Goal: Information Seeking & Learning: Understand process/instructions

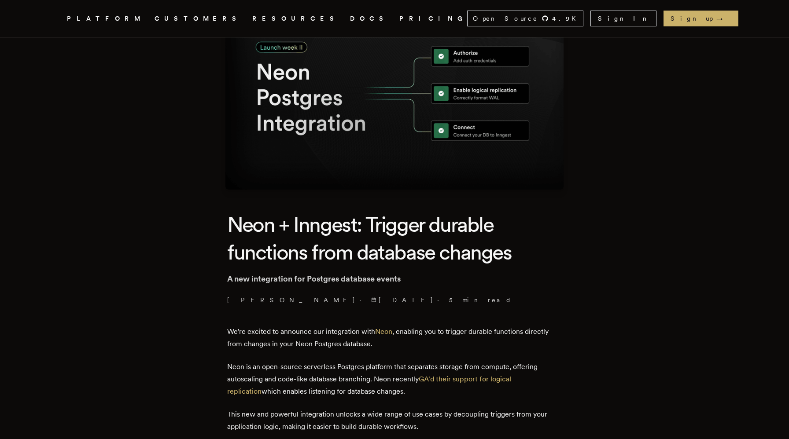
scroll to position [262, 0]
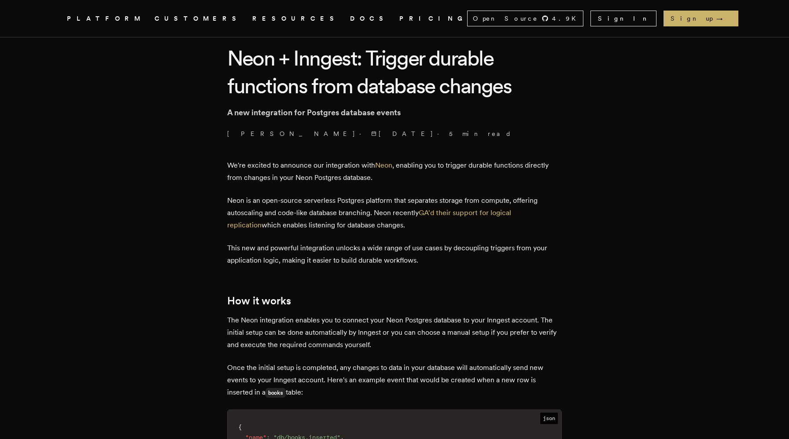
click at [280, 181] on p "We're excited to announce our integration with Neon , enabling you to trigger d…" at bounding box center [394, 171] width 335 height 25
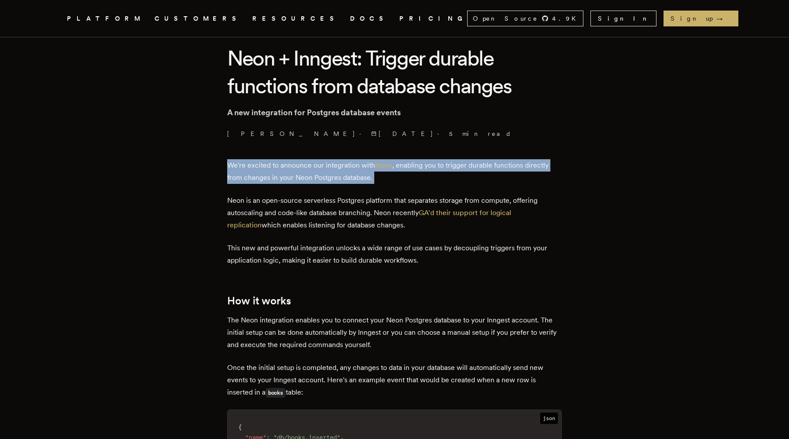
click at [280, 181] on p "We're excited to announce our integration with Neon , enabling you to trigger d…" at bounding box center [394, 171] width 335 height 25
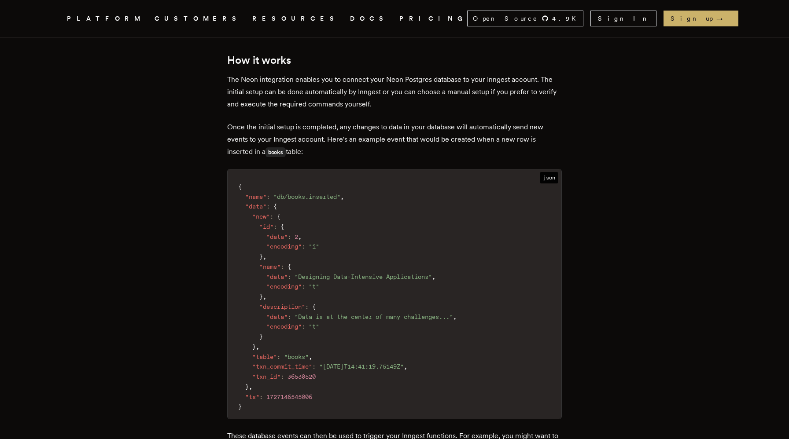
scroll to position [553, 0]
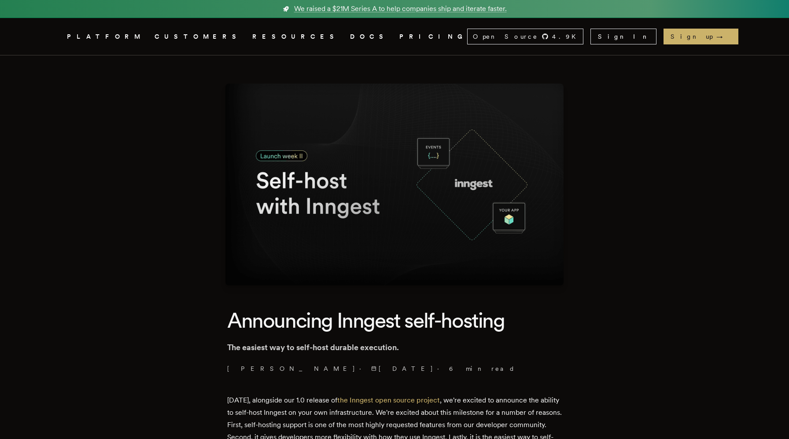
scroll to position [140, 0]
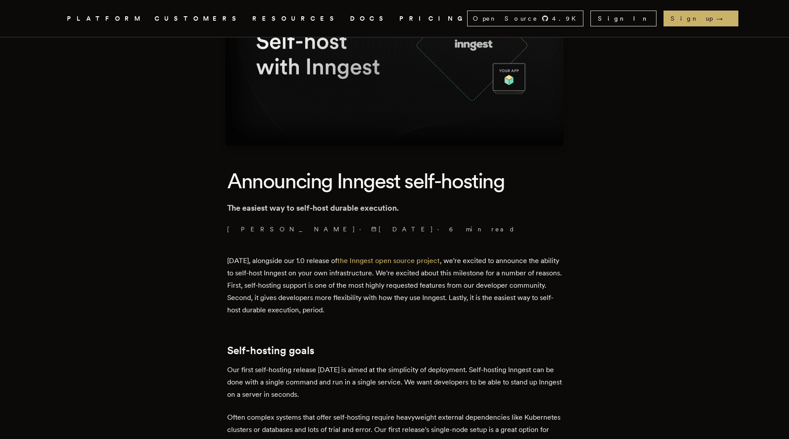
click at [513, 262] on p "Today, alongside our 1.0 release of the Inngest open source project , we're exc…" at bounding box center [394, 286] width 335 height 62
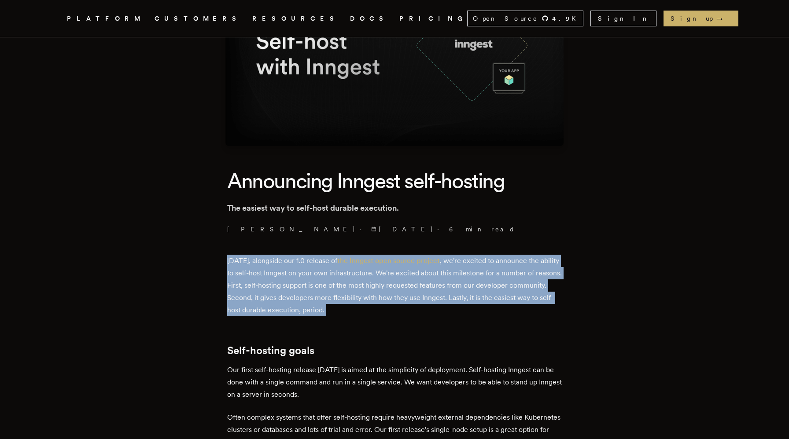
click at [288, 274] on p "Today, alongside our 1.0 release of the Inngest open source project , we're exc…" at bounding box center [394, 286] width 335 height 62
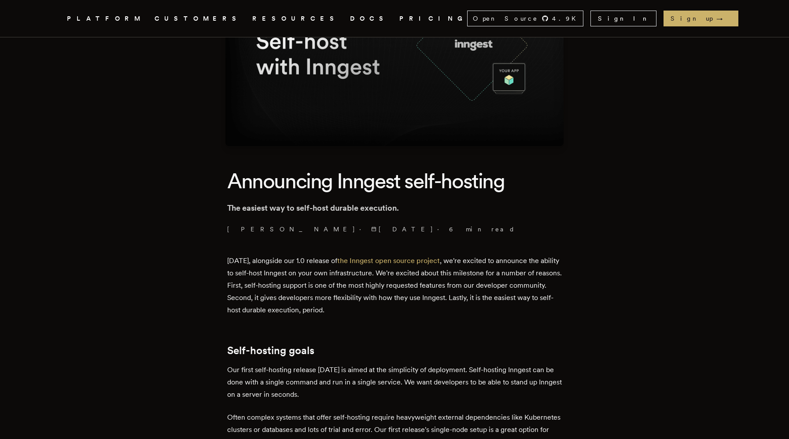
click at [288, 274] on p "Today, alongside our 1.0 release of the Inngest open source project , we're exc…" at bounding box center [394, 286] width 335 height 62
click at [323, 274] on p "Today, alongside our 1.0 release of the Inngest open source project , we're exc…" at bounding box center [394, 286] width 335 height 62
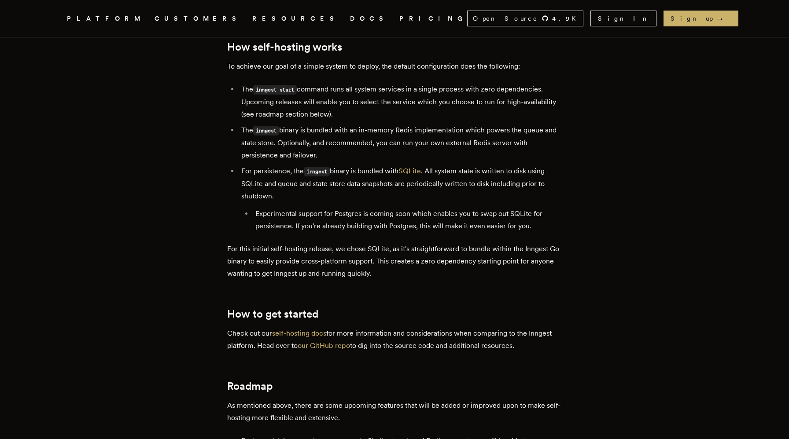
scroll to position [1326, 0]
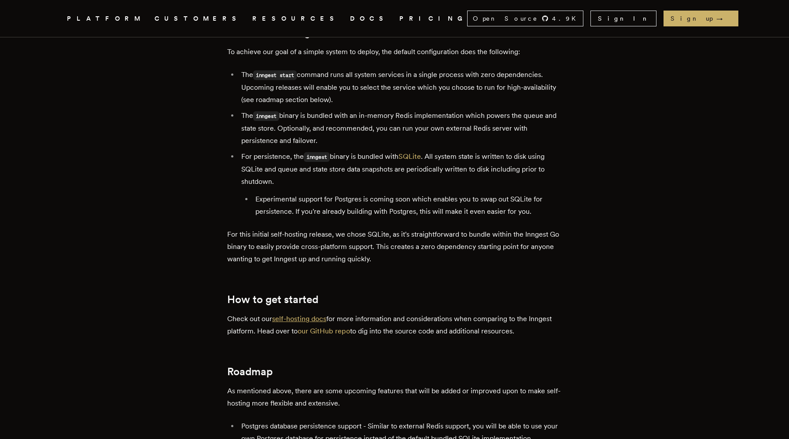
click at [313, 315] on link "self-hosting docs" at bounding box center [299, 319] width 54 height 8
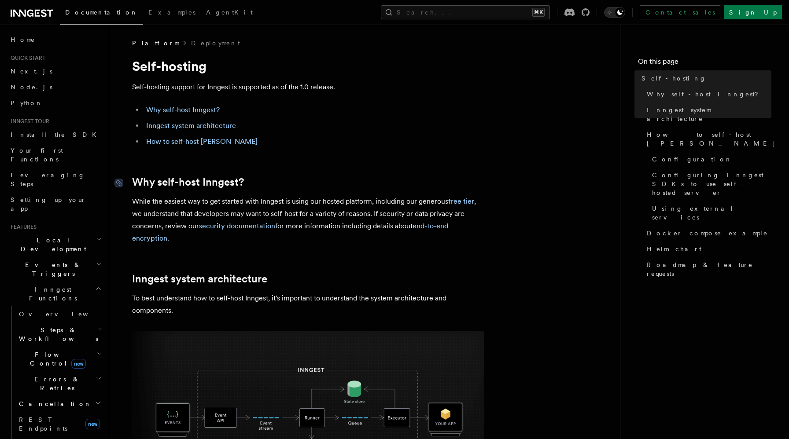
click at [202, 184] on link "Why self-host Inngest?" at bounding box center [188, 182] width 112 height 12
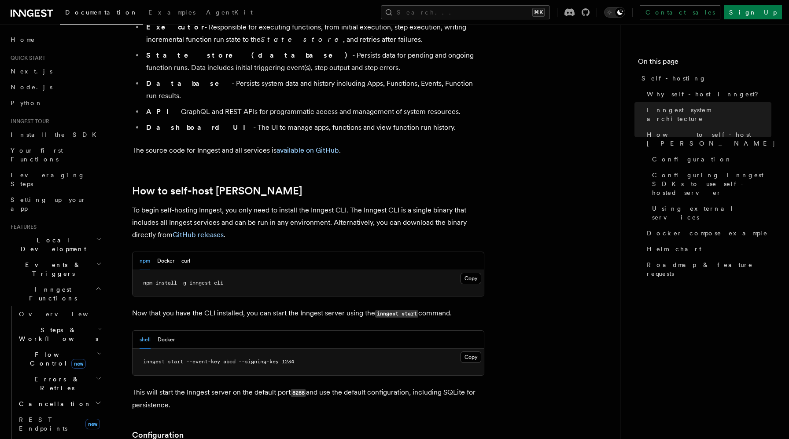
scroll to position [752, 0]
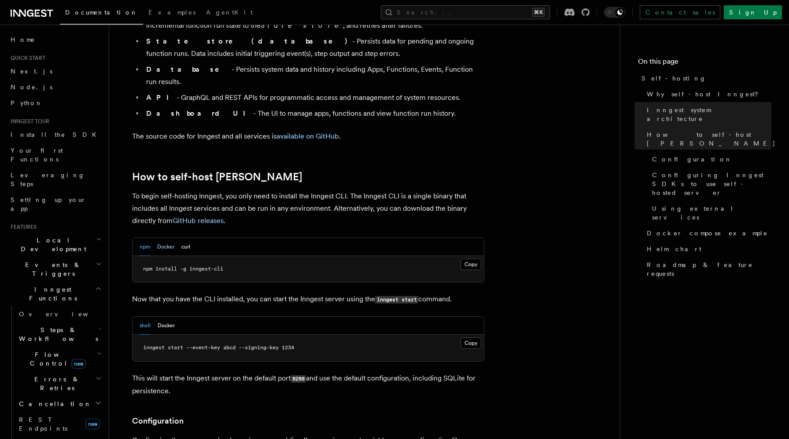
click at [164, 238] on button "Docker" at bounding box center [165, 247] width 17 height 18
drag, startPoint x: 180, startPoint y: 244, endPoint x: 284, endPoint y: 244, distance: 103.4
click at [284, 256] on pre "docker pull inngest/inngest" at bounding box center [308, 269] width 351 height 26
click at [267, 293] on p "Now that you have the CLI installed, you can start the Inngest server using the…" at bounding box center [308, 299] width 352 height 13
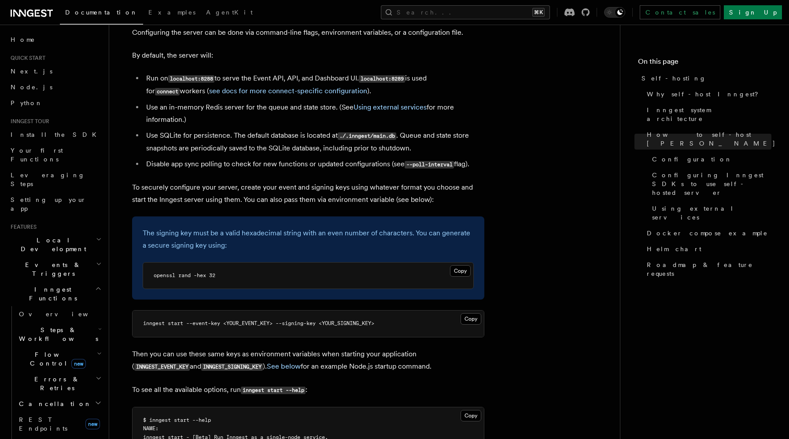
scroll to position [1161, 0]
click at [174, 227] on p "The signing key must be a valid hexadecimal string with an even number of chara…" at bounding box center [308, 239] width 331 height 25
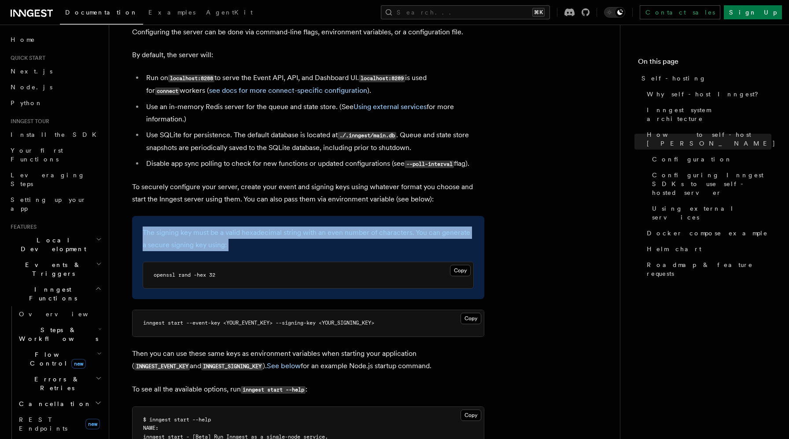
click at [174, 227] on p "The signing key must be a valid hexadecimal string with an even number of chara…" at bounding box center [308, 239] width 331 height 25
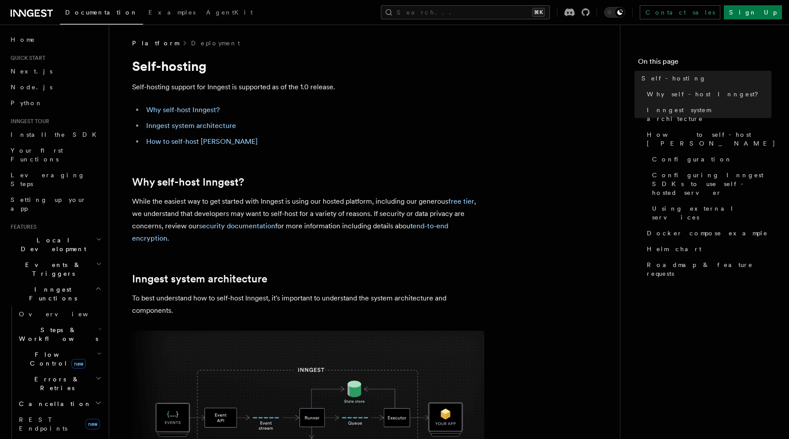
scroll to position [439, 0]
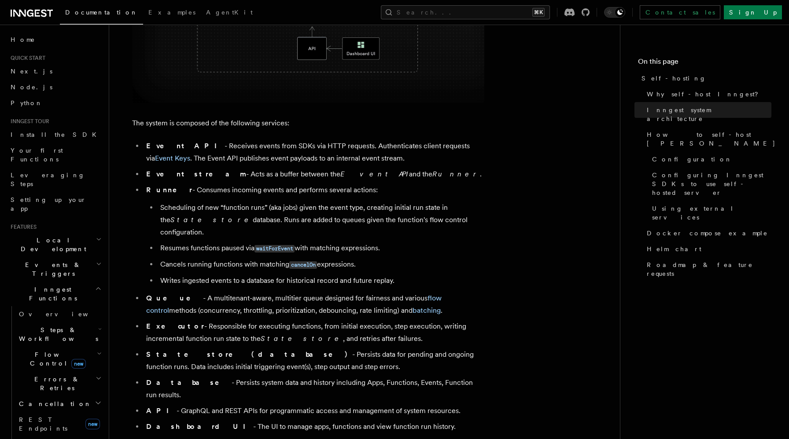
click at [427, 213] on li "Scheduling of new “function runs” (aka jobs) given the event type, creating ini…" at bounding box center [321, 220] width 327 height 37
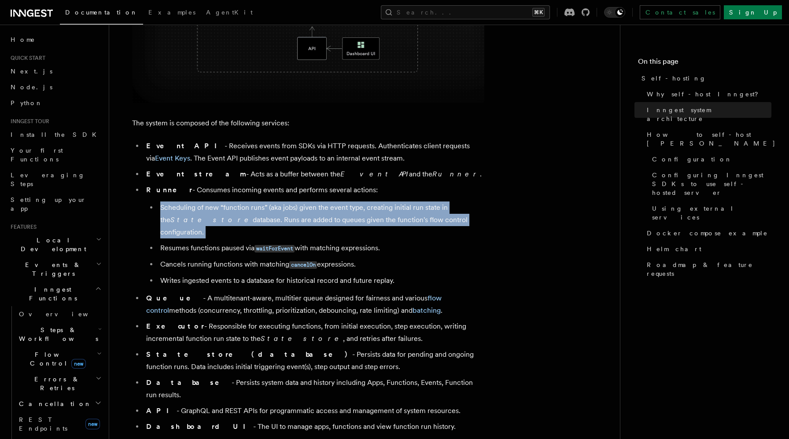
click at [246, 216] on li "Scheduling of new “function runs” (aka jobs) given the event type, creating ini…" at bounding box center [321, 220] width 327 height 37
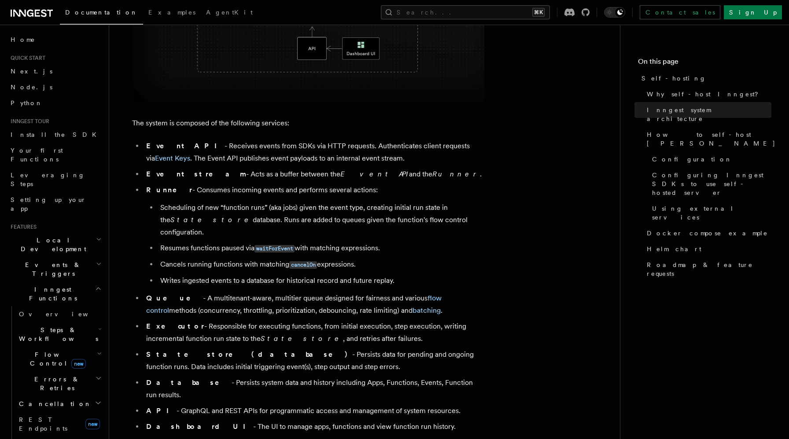
click at [246, 216] on li "Scheduling of new “function runs” (aka jobs) given the event type, creating ini…" at bounding box center [321, 220] width 327 height 37
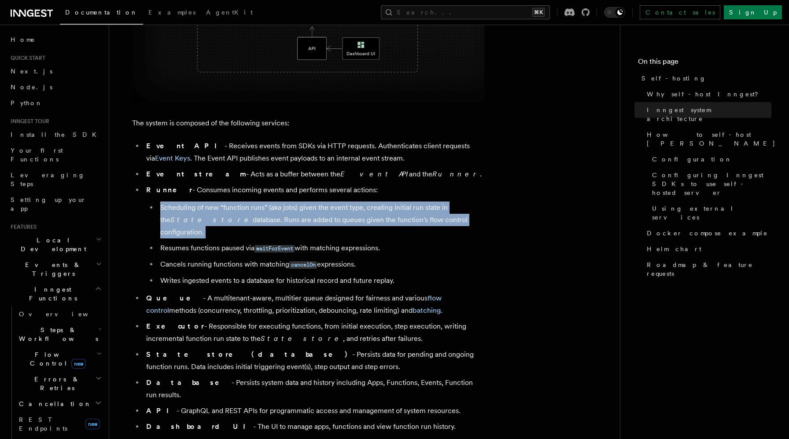
click at [234, 275] on li "Writes ingested events to a database for historical record and future replay." at bounding box center [321, 281] width 327 height 12
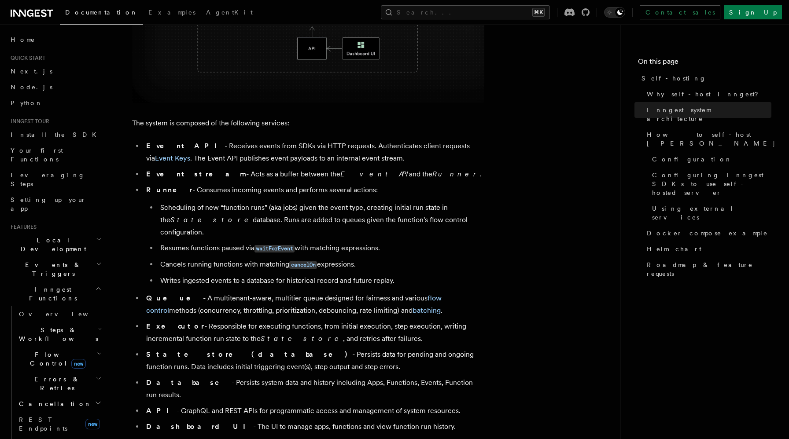
click at [234, 275] on li "Writes ingested events to a database for historical record and future replay." at bounding box center [321, 281] width 327 height 12
click at [699, 229] on span "Docker compose example" at bounding box center [707, 233] width 121 height 9
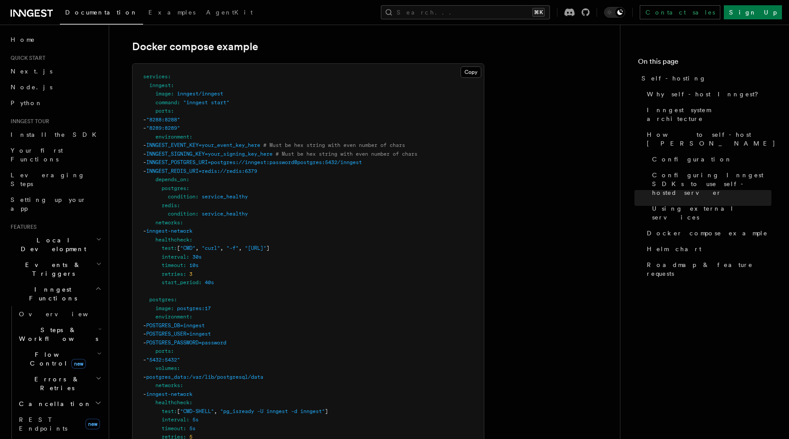
scroll to position [2365, 0]
click at [205, 320] on span "POSTGRES_DB=inngest" at bounding box center [175, 323] width 59 height 6
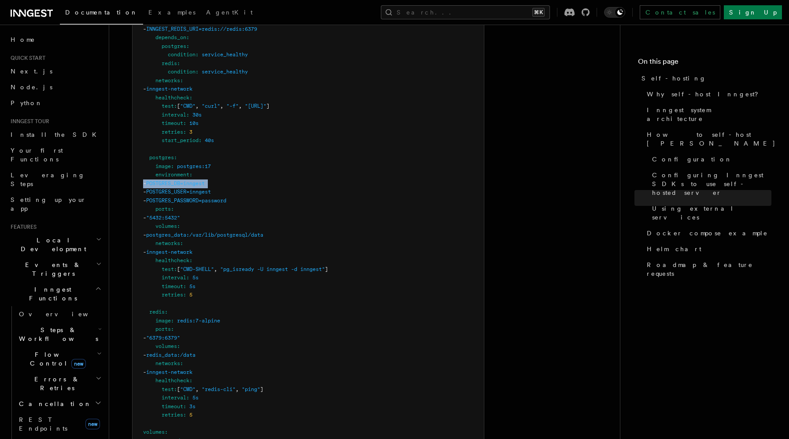
scroll to position [2554, 0]
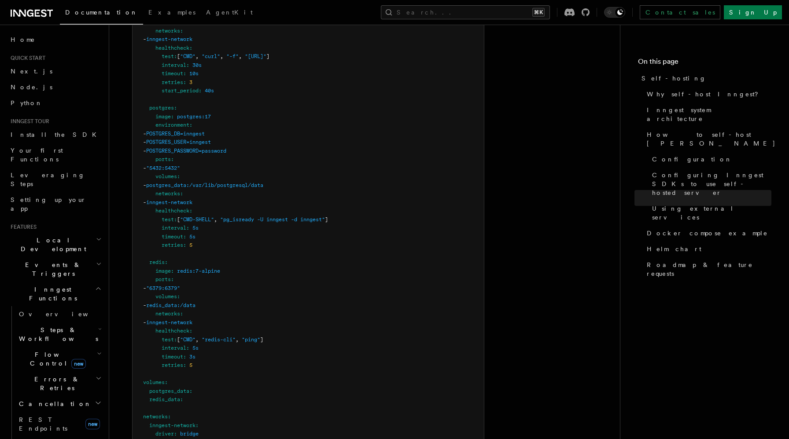
click at [158, 259] on span "redis" at bounding box center [156, 262] width 15 height 6
copy span "redis"
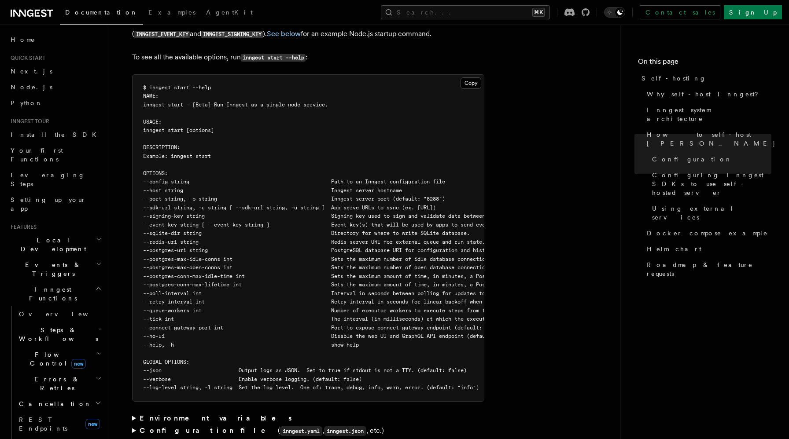
scroll to position [0, 294]
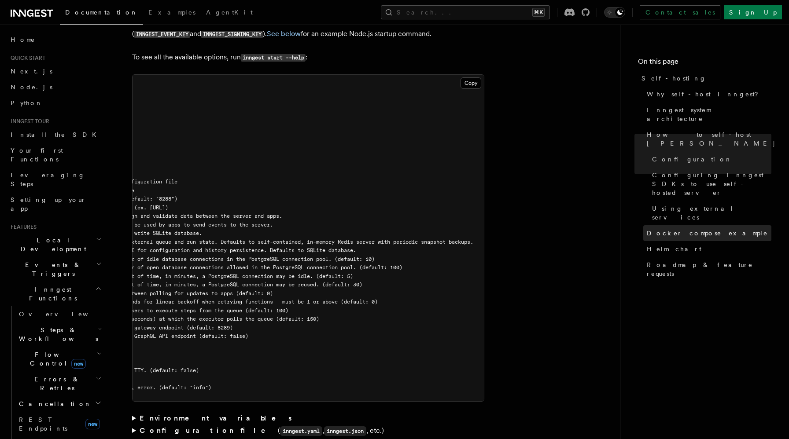
click at [674, 229] on span "Docker compose example" at bounding box center [707, 233] width 121 height 9
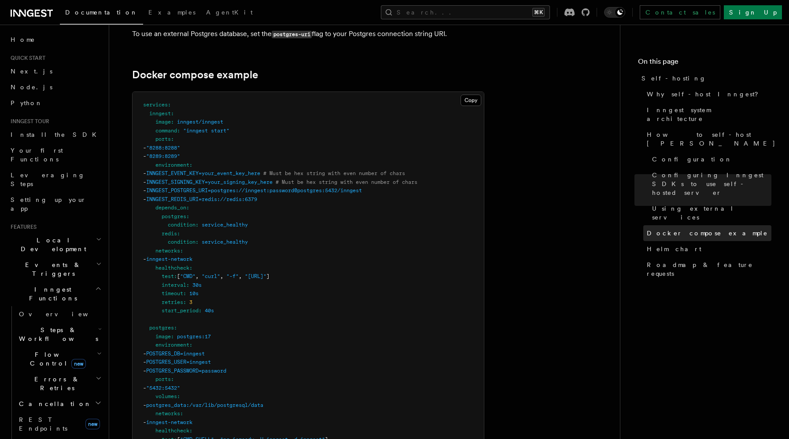
scroll to position [2339, 0]
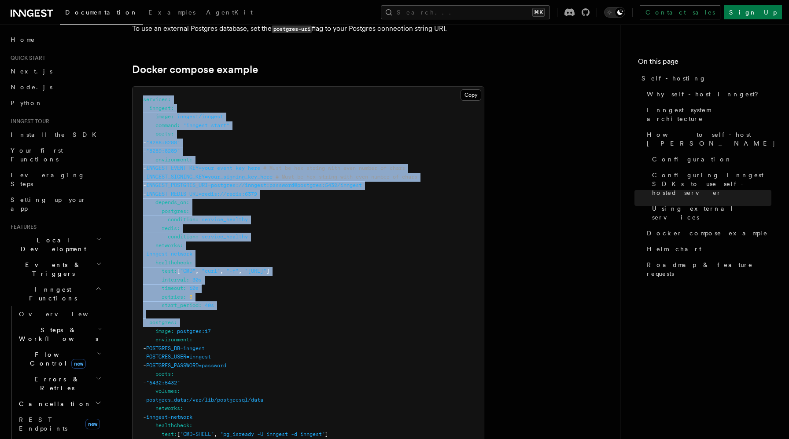
drag, startPoint x: 143, startPoint y: 80, endPoint x: 140, endPoint y: 313, distance: 232.4
click at [140, 313] on pre "services : inngest : image : inngest/inngest command : "inngest start" ports : …" at bounding box center [308, 379] width 351 height 584
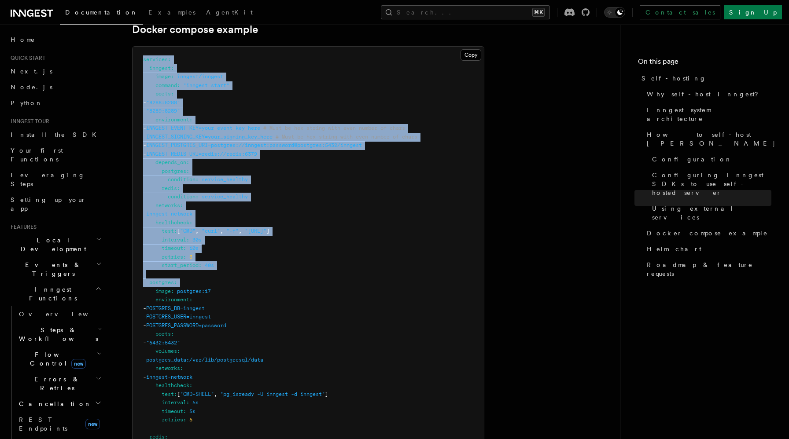
scroll to position [2380, 0]
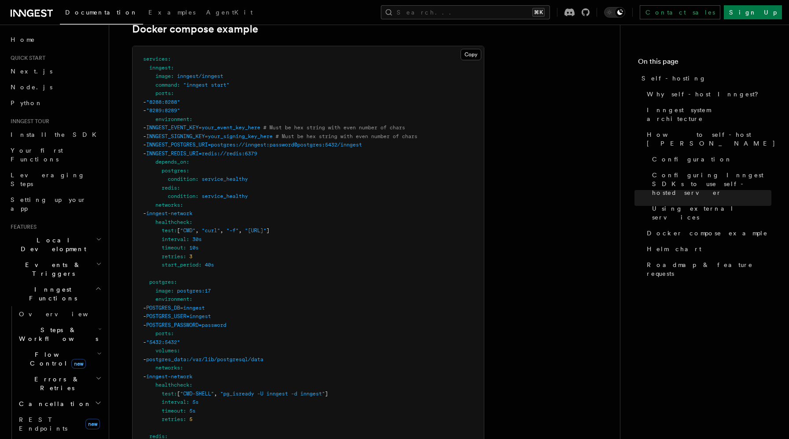
click at [140, 313] on pre "services : inngest : image : inngest/inngest command : "inngest start" ports : …" at bounding box center [308, 338] width 351 height 584
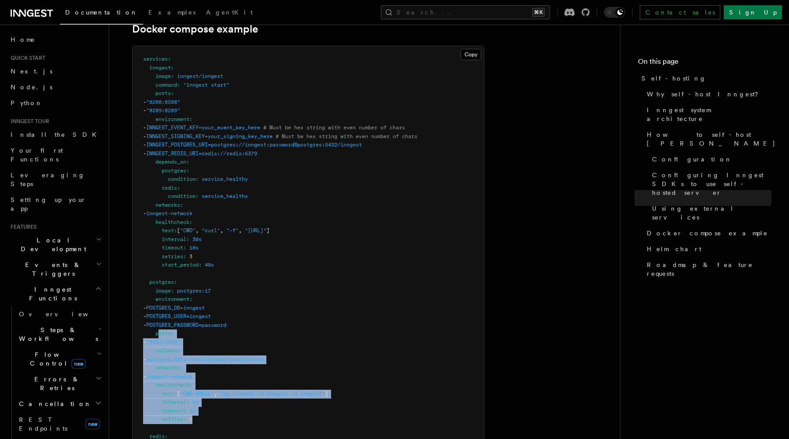
drag, startPoint x: 157, startPoint y: 316, endPoint x: 214, endPoint y: 398, distance: 99.6
click at [214, 398] on pre "services : inngest : image : inngest/inngest command : "inngest start" ports : …" at bounding box center [308, 338] width 351 height 584
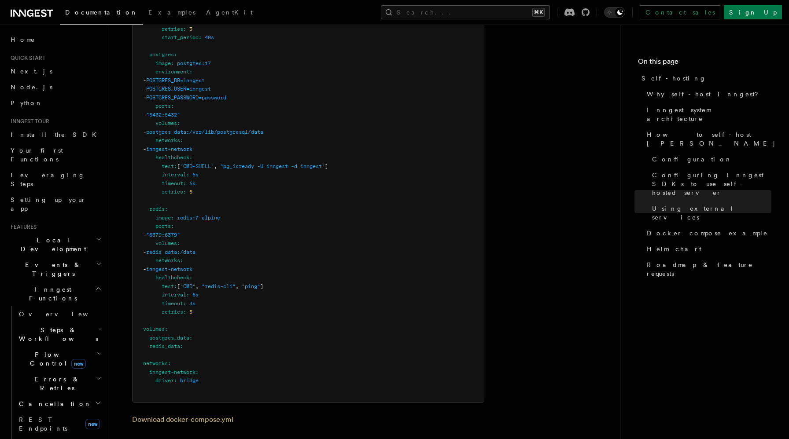
scroll to position [2610, 0]
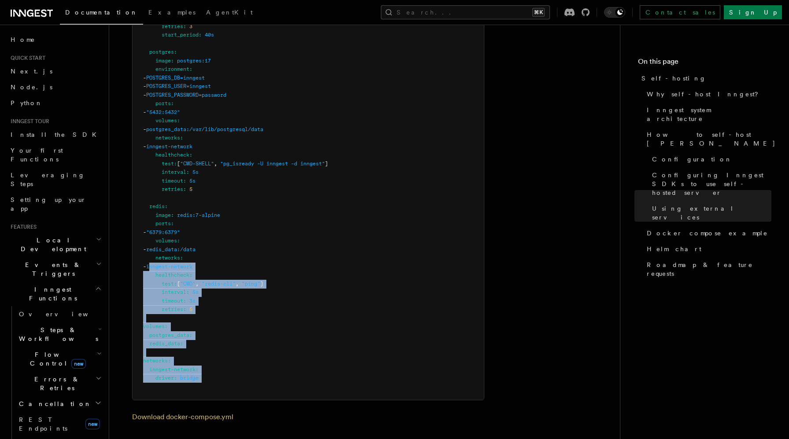
drag, startPoint x: 213, startPoint y: 364, endPoint x: 173, endPoint y: 243, distance: 127.9
click at [173, 243] on pre "services : inngest : image : inngest/inngest command : "inngest start" ports : …" at bounding box center [308, 108] width 351 height 584
click at [173, 264] on span "inngest-network" at bounding box center [169, 267] width 46 height 6
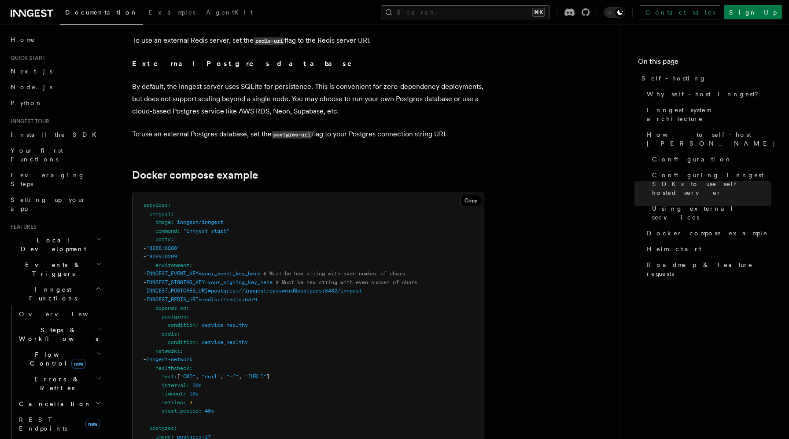
scroll to position [2159, 0]
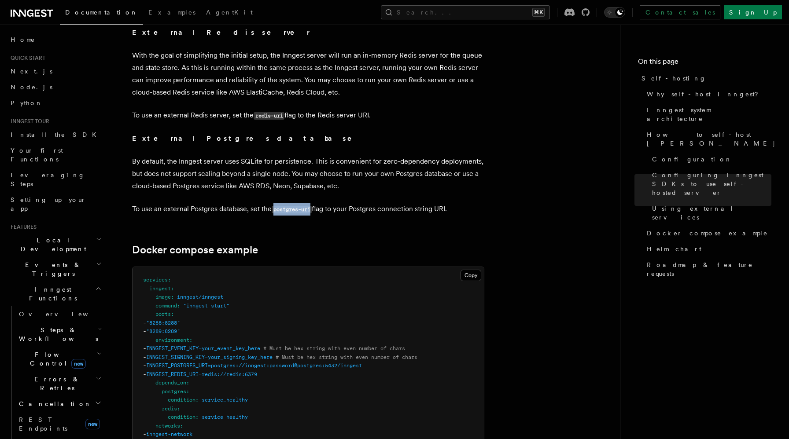
drag, startPoint x: 276, startPoint y: 191, endPoint x: 315, endPoint y: 188, distance: 39.3
click at [315, 203] on p "To use an external Postgres database, set the postgres-uri flag to your Postgre…" at bounding box center [308, 209] width 352 height 13
copy code "postgres-uri"
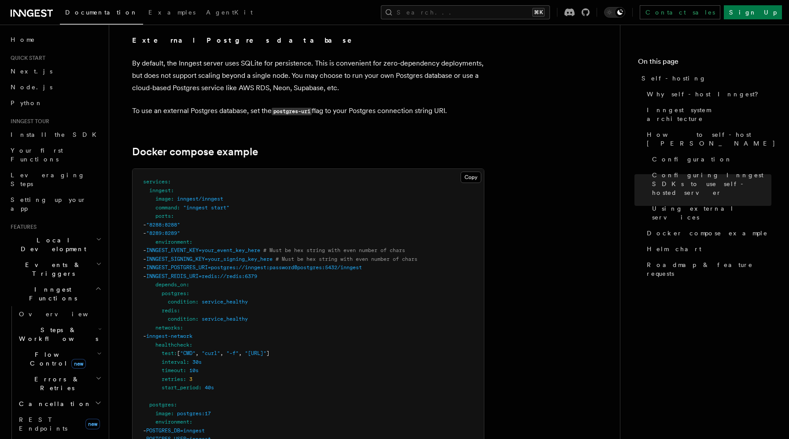
scroll to position [2274, 0]
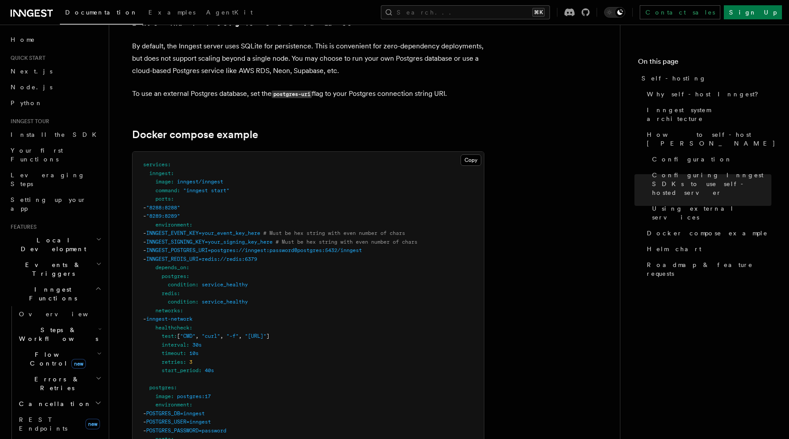
click at [162, 385] on span "postgres" at bounding box center [161, 388] width 25 height 6
drag, startPoint x: 236, startPoint y: 229, endPoint x: 389, endPoint y: 234, distance: 153.7
click at [389, 234] on pre "services : inngest : image : inngest/inngest command : "inngest start" ports : …" at bounding box center [308, 444] width 351 height 584
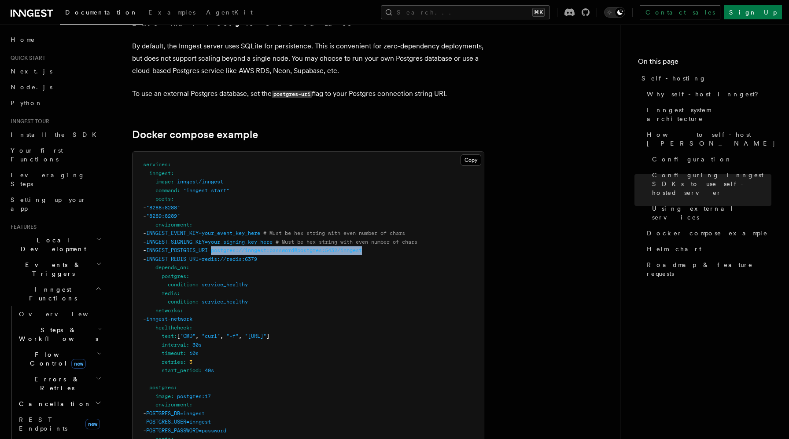
drag, startPoint x: 390, startPoint y: 231, endPoint x: 233, endPoint y: 232, distance: 156.7
click at [233, 247] on span "INNGEST_POSTGRES_URI=postgres://inngest:password@postgres:5432/inngest" at bounding box center [254, 250] width 216 height 6
